Goal: Task Accomplishment & Management: Manage account settings

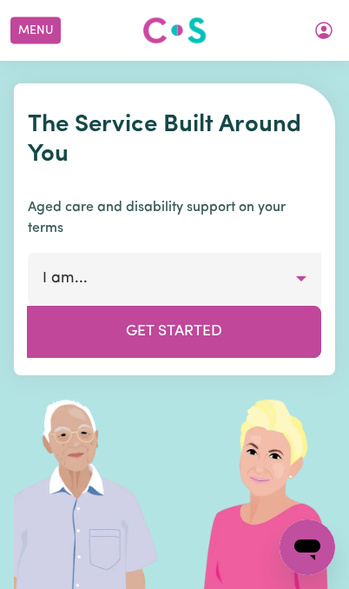
click at [329, 37] on icon "My Account" at bounding box center [324, 30] width 17 height 17
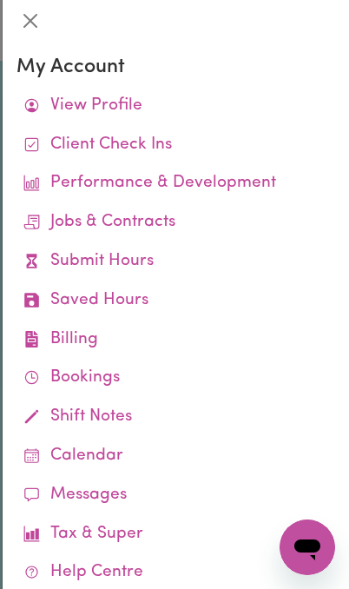
click at [216, 110] on link "View Profile" at bounding box center [176, 106] width 319 height 39
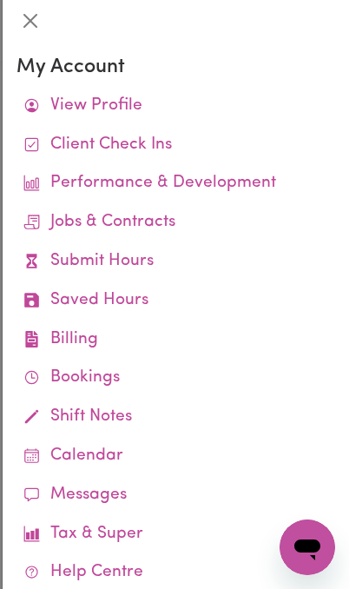
click at [174, 236] on link "Jobs & Contracts" at bounding box center [176, 222] width 319 height 39
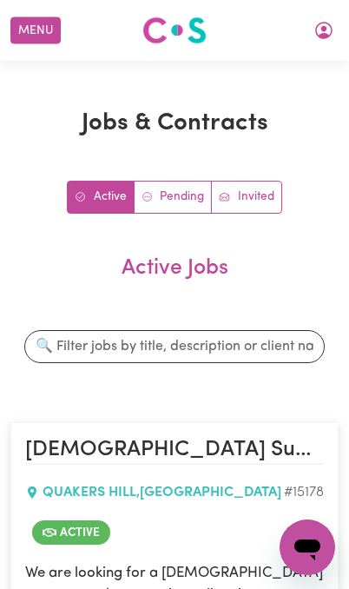
click at [30, 19] on button "Menu" at bounding box center [35, 30] width 50 height 27
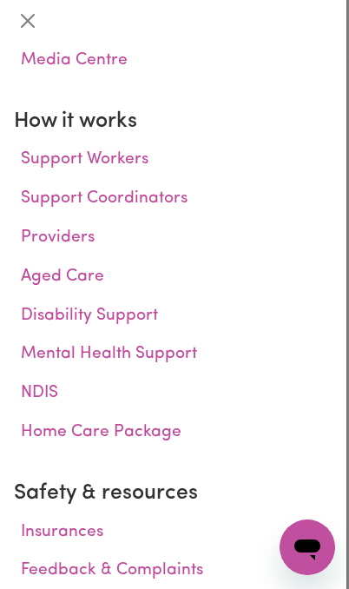
scroll to position [403, 0]
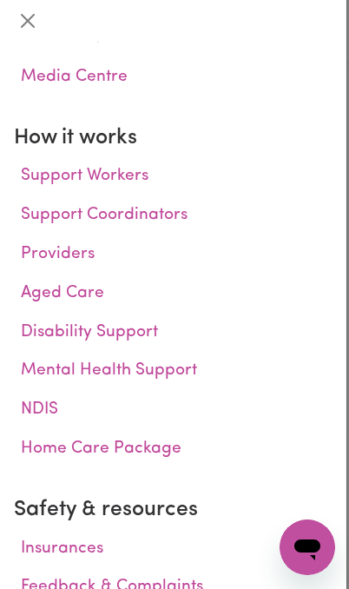
click at [21, 13] on button "Close" at bounding box center [28, 21] width 28 height 28
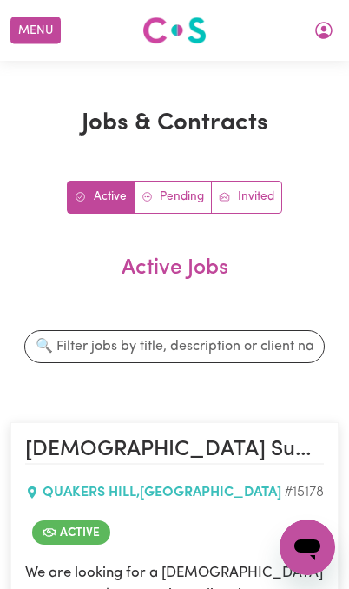
click at [323, 39] on icon "My Account" at bounding box center [324, 30] width 21 height 21
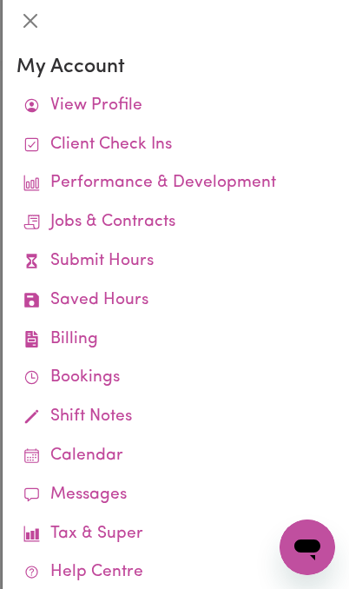
click at [0, 0] on link "Job Reports" at bounding box center [0, 0] width 0 height 0
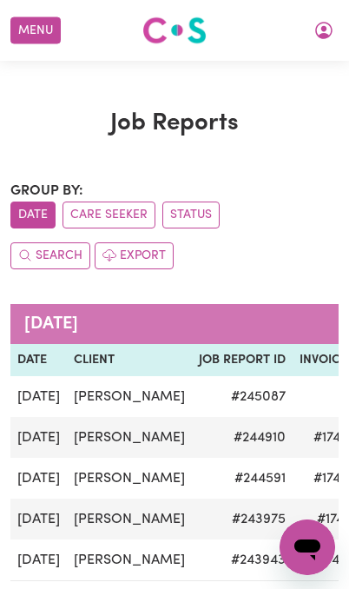
click at [139, 218] on button "Care Seeker" at bounding box center [109, 215] width 93 height 27
